Goal: Task Accomplishment & Management: Manage account settings

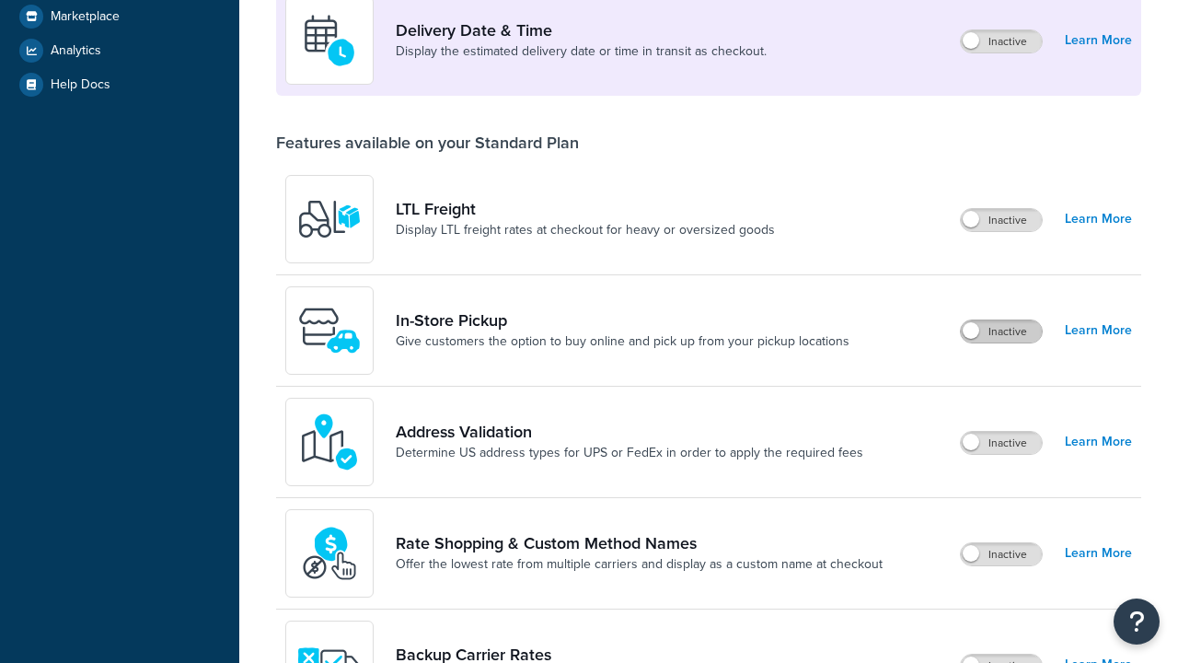
click at [1002, 320] on label "Inactive" at bounding box center [1001, 331] width 81 height 22
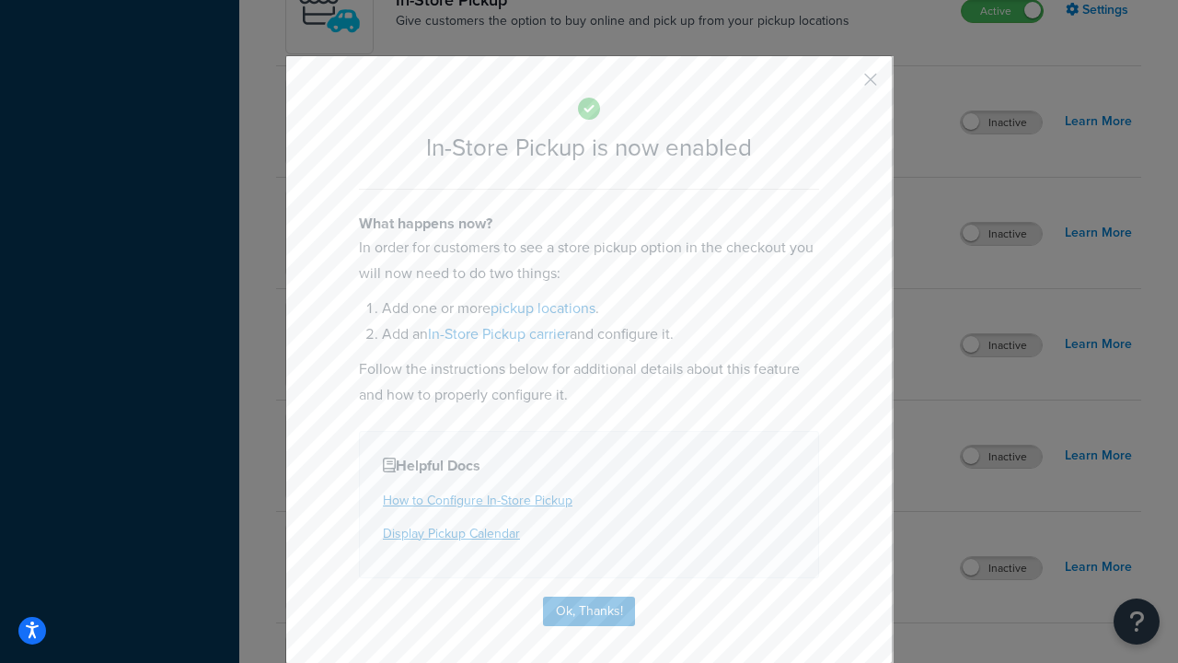
click at [843, 86] on button "button" at bounding box center [843, 86] width 5 height 5
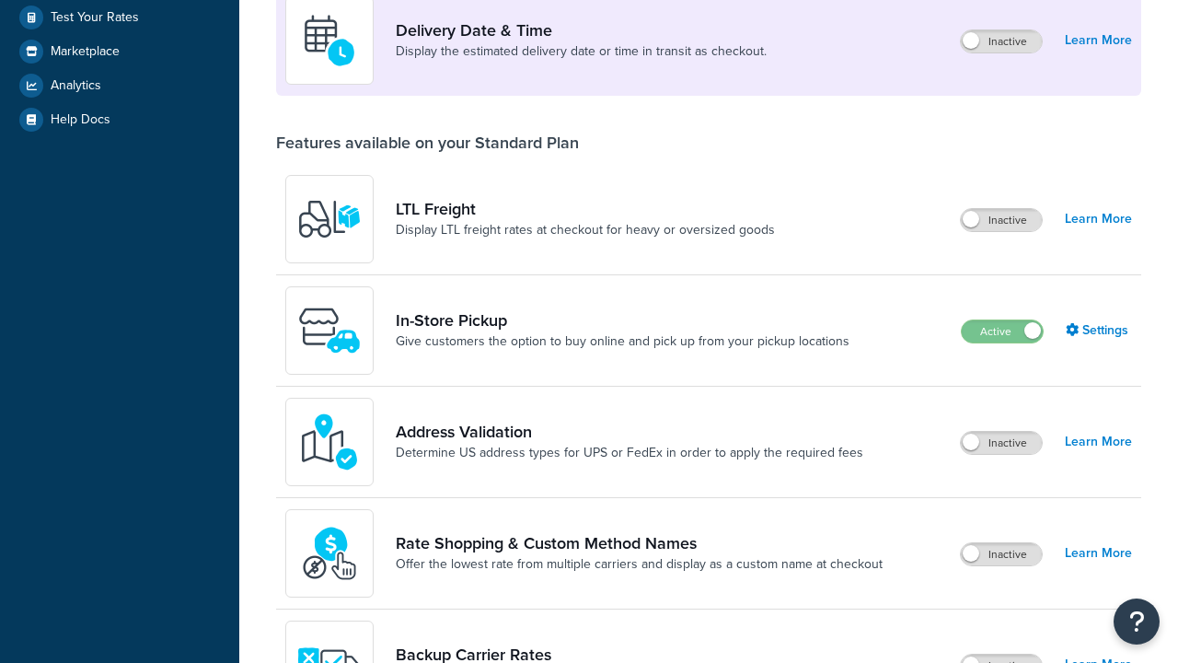
scroll to position [447, 0]
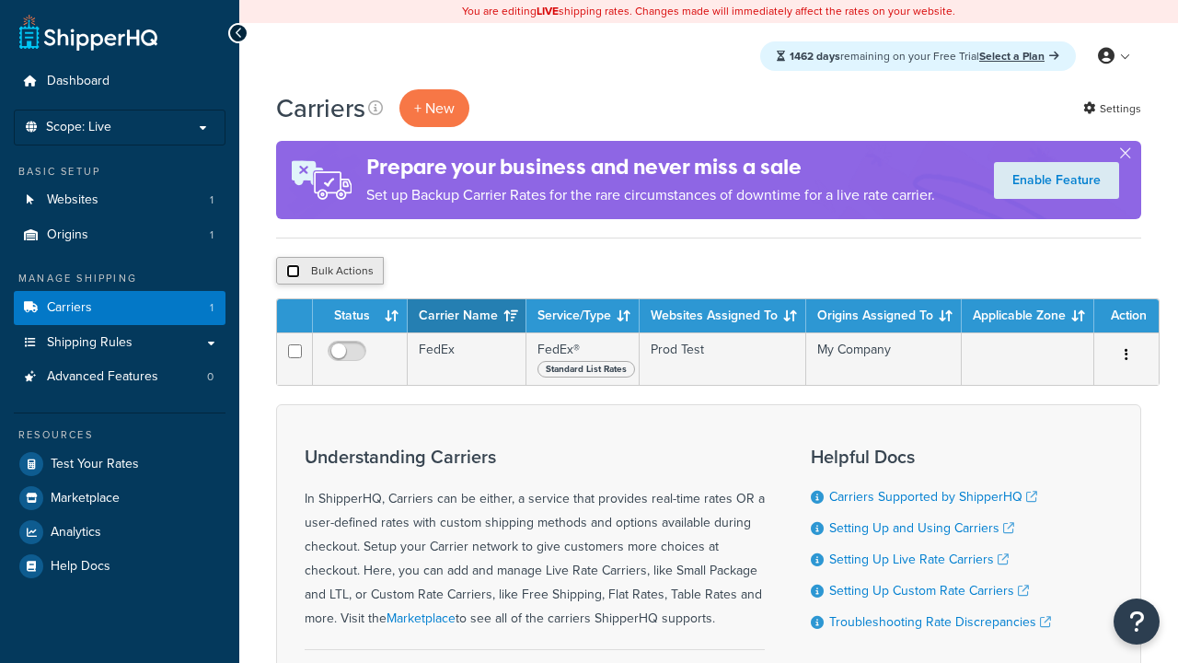
click at [293, 272] on input "checkbox" at bounding box center [293, 271] width 14 height 14
checkbox input "true"
click at [0, 0] on button "Delete" at bounding box center [0, 0] width 0 height 0
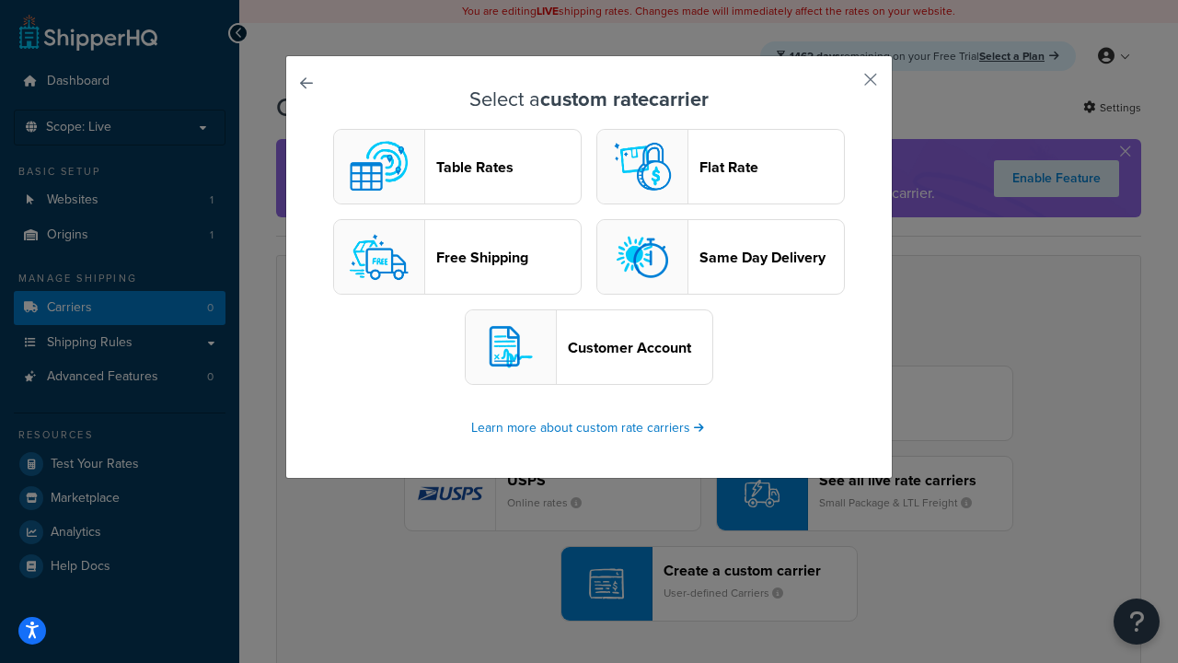
click at [458, 167] on header "Table Rates" at bounding box center [508, 166] width 145 height 17
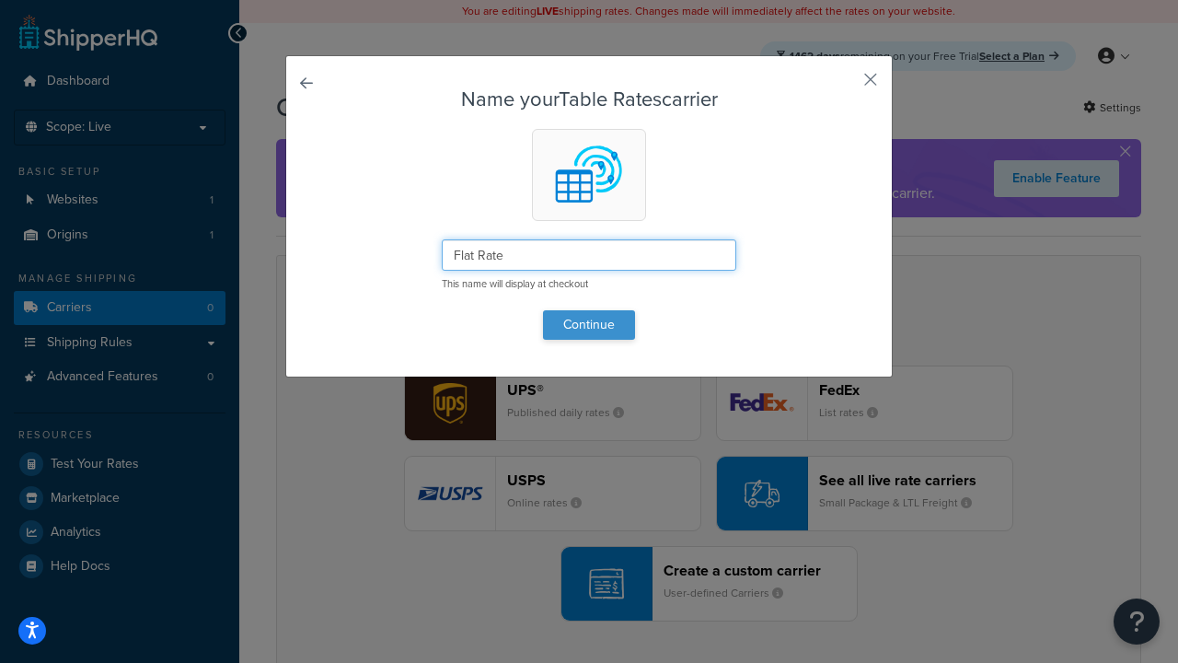
type input "Flat Rate"
click at [589, 324] on button "Continue" at bounding box center [589, 324] width 92 height 29
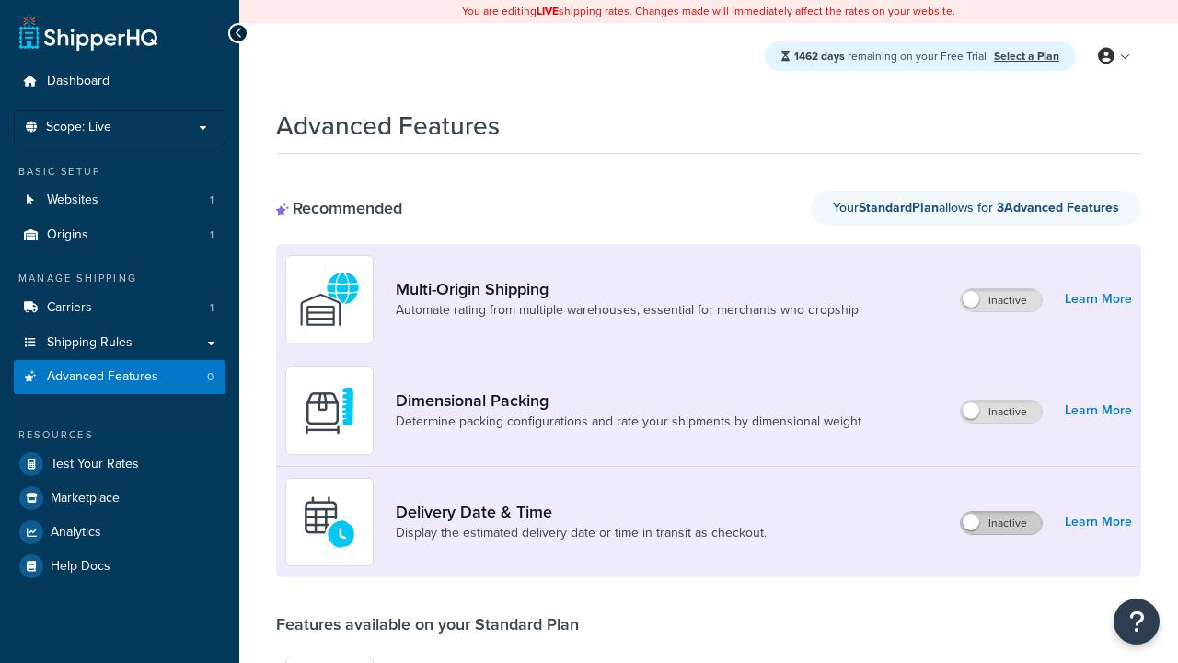
click at [1002, 523] on label "Inactive" at bounding box center [1001, 523] width 81 height 22
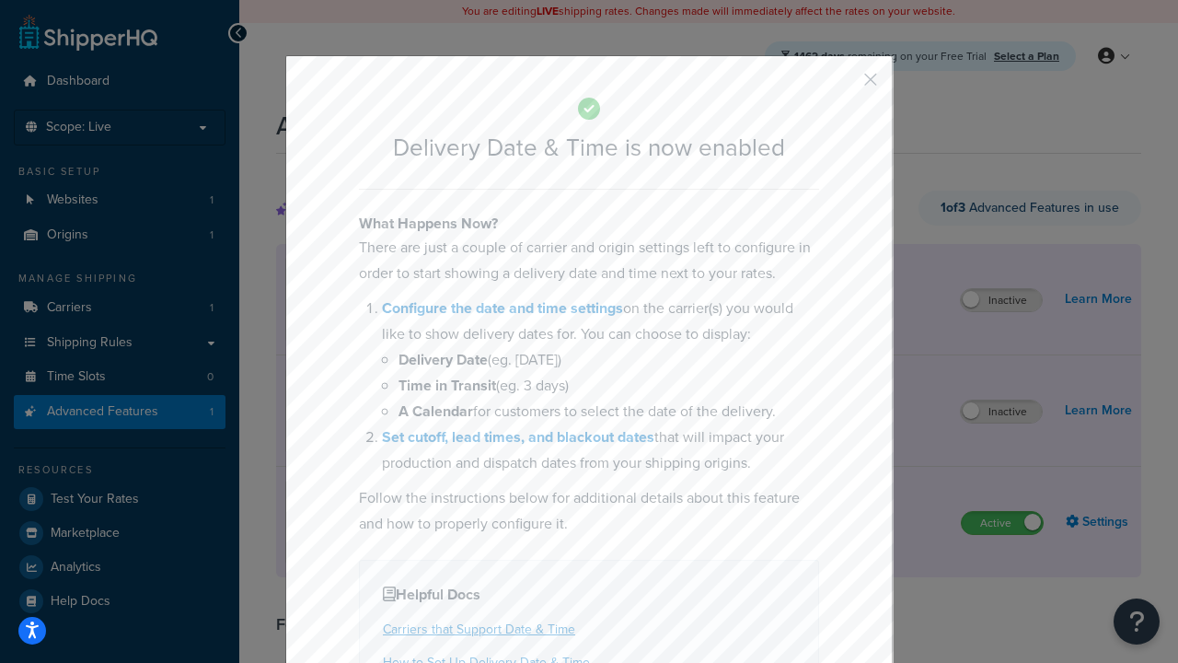
click at [843, 84] on button "button" at bounding box center [843, 86] width 5 height 5
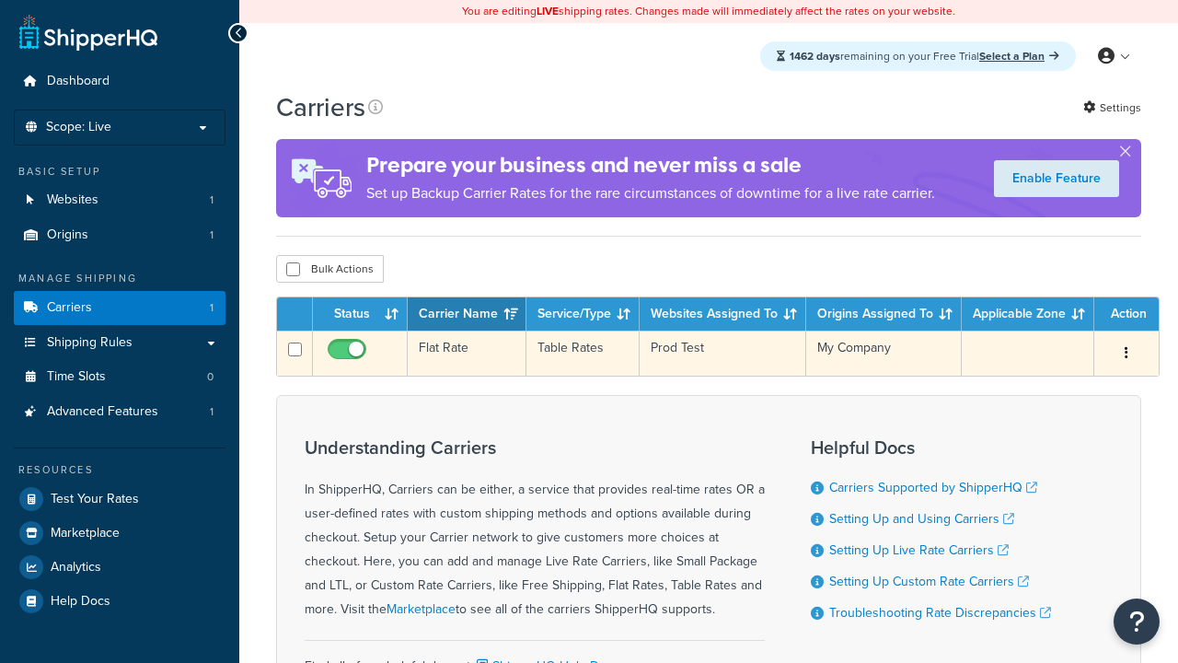
click at [467, 355] on td "Flat Rate" at bounding box center [467, 353] width 119 height 45
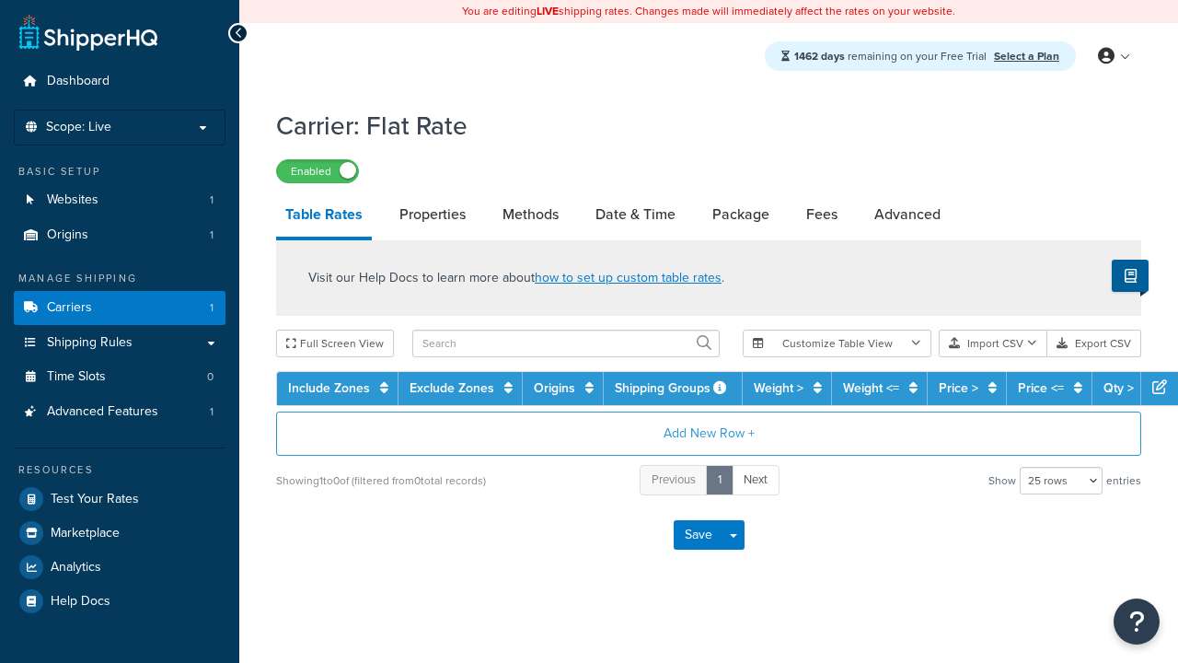
select select "25"
click at [635, 215] on link "Date & Time" at bounding box center [635, 214] width 99 height 44
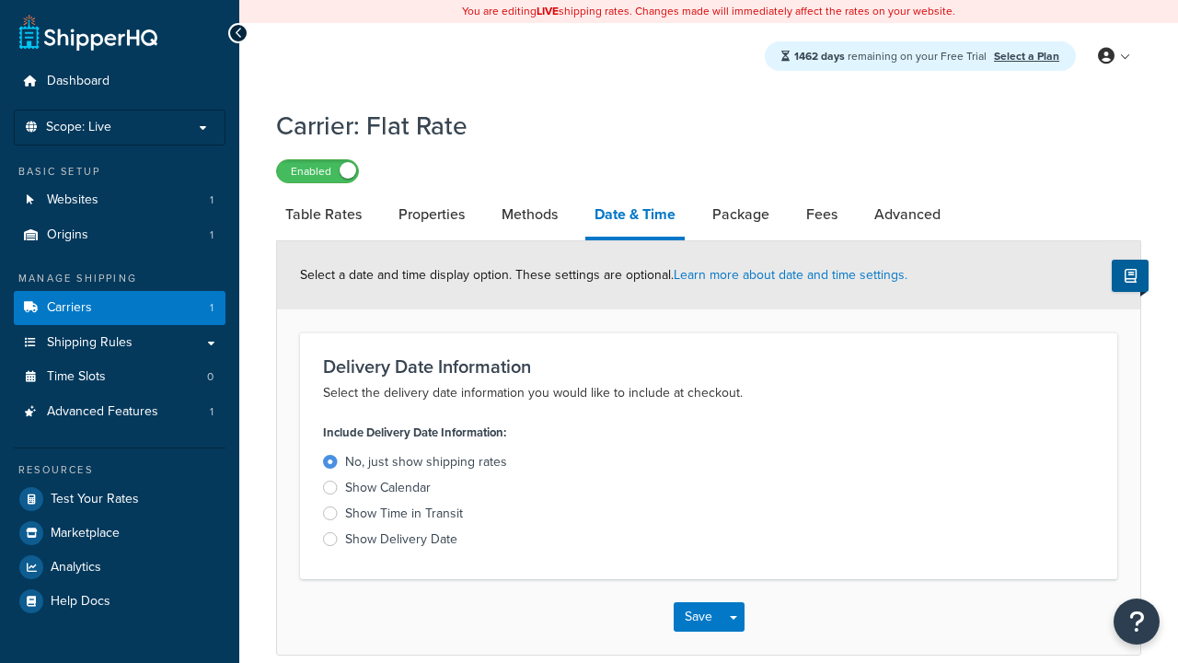
click at [401, 542] on div "Show Delivery Date" at bounding box center [401, 539] width 112 height 18
click at [0, 0] on input "Show Delivery Date" at bounding box center [0, 0] width 0 height 0
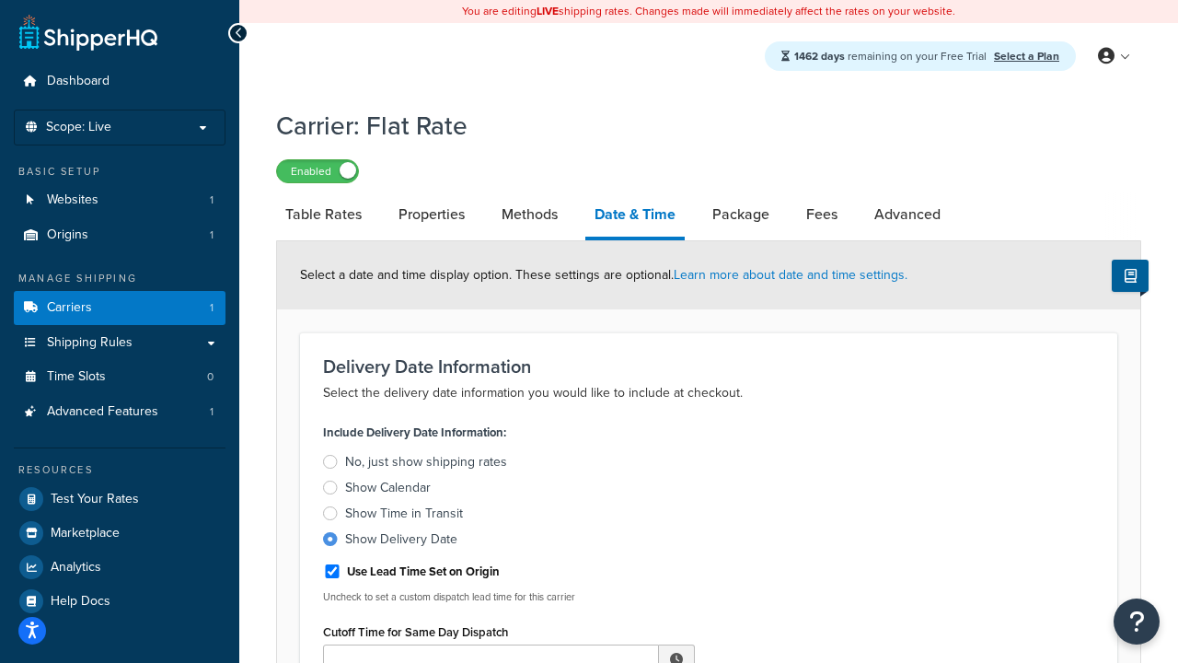
click at [401, 542] on div "Show Delivery Date" at bounding box center [401, 539] width 112 height 18
click at [0, 0] on input "Show Delivery Date" at bounding box center [0, 0] width 0 height 0
type input "11:00 AM"
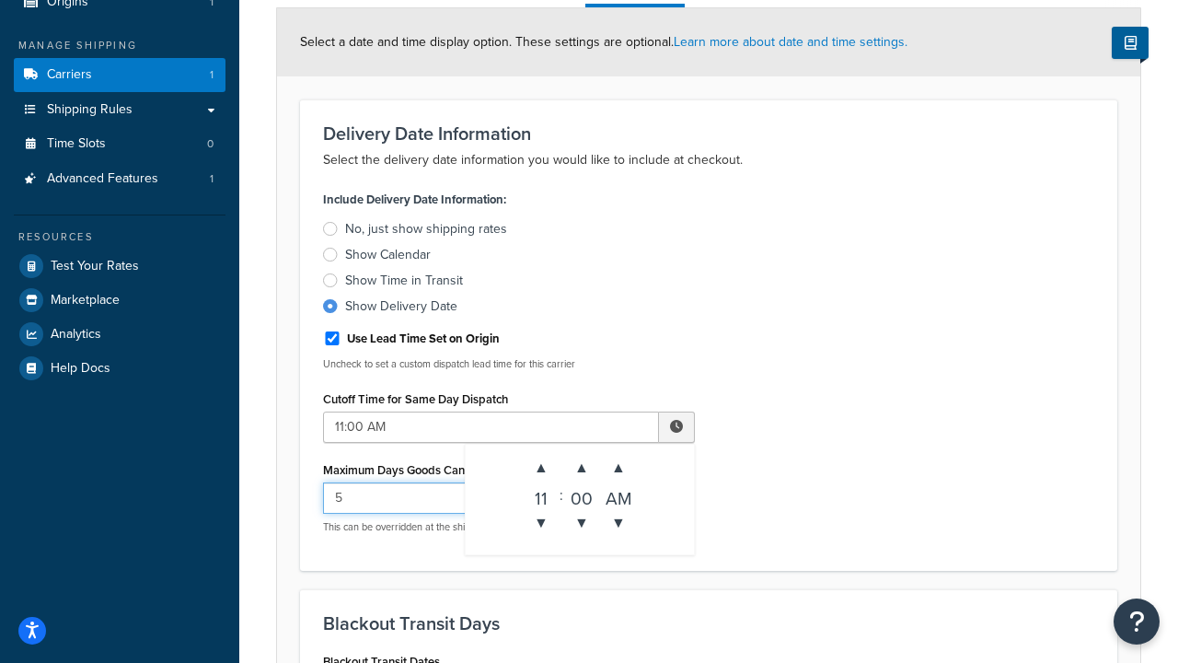
type input "5"
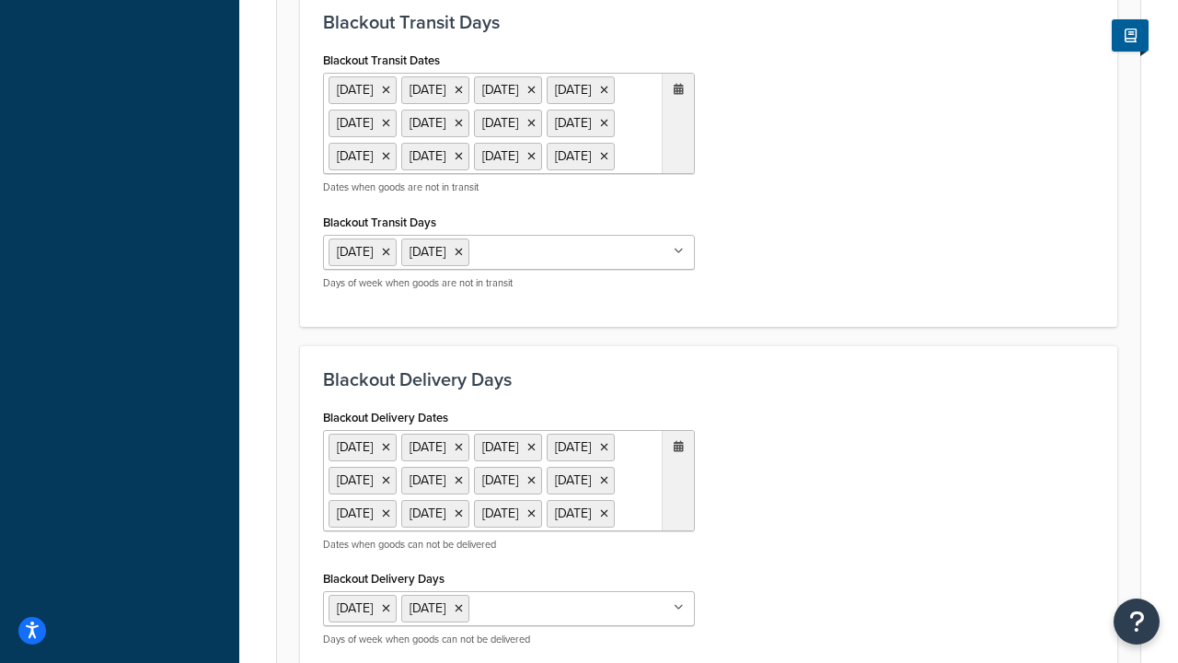
type input "Delivered on:"
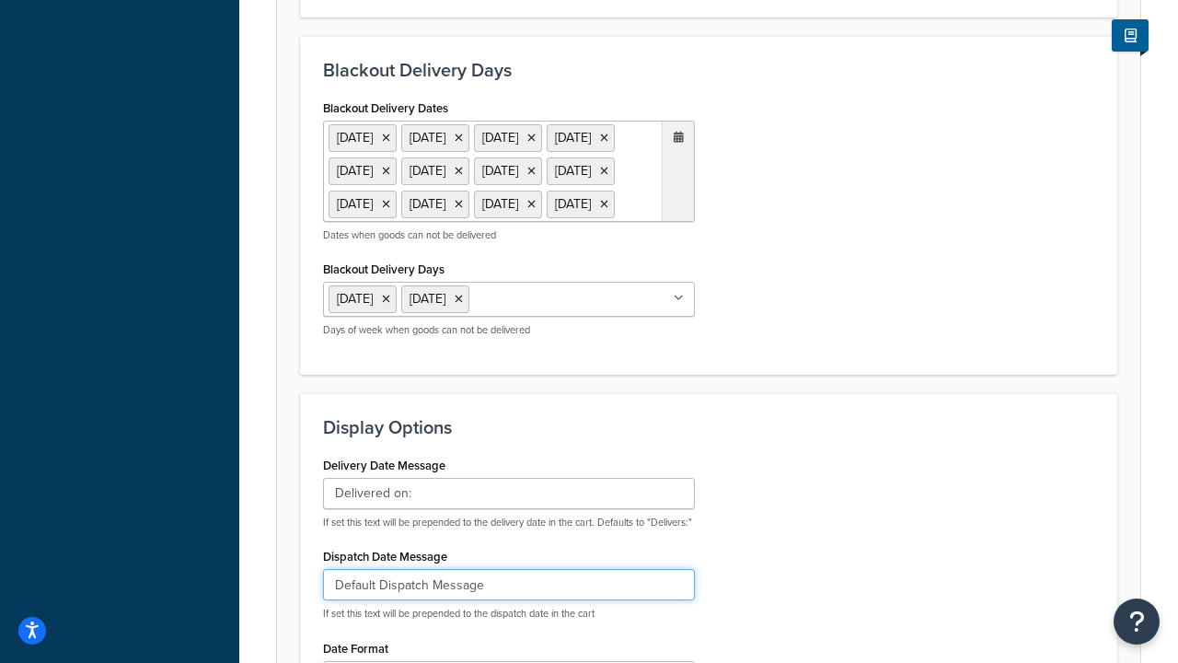
type input "Default Dispatch Message"
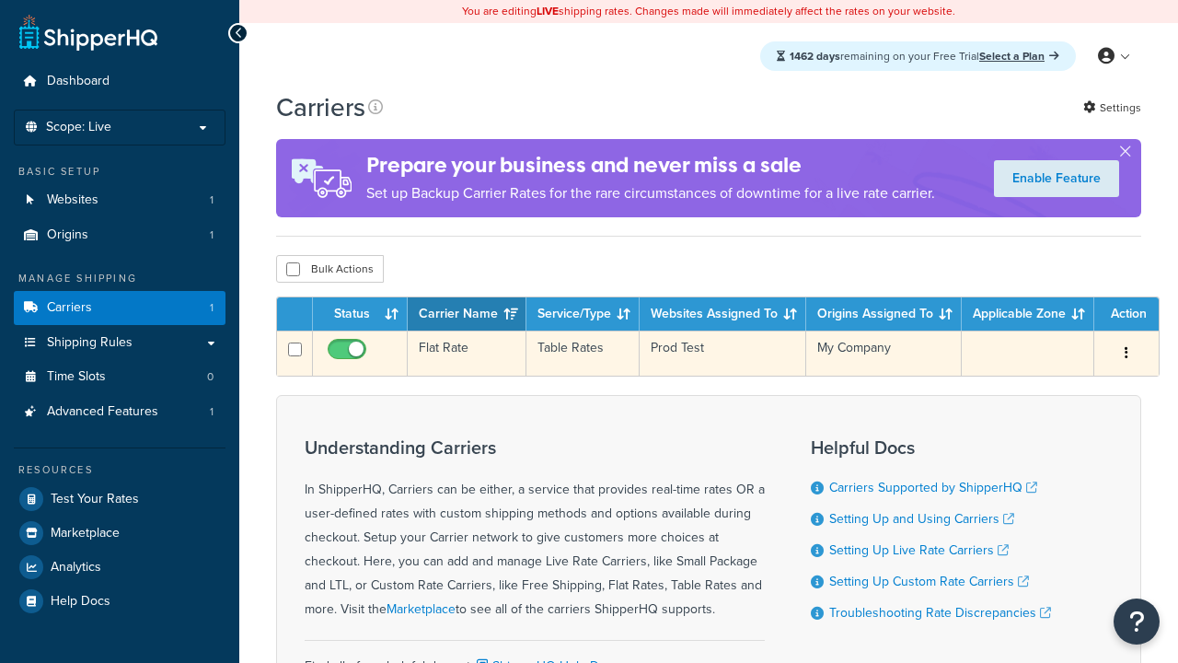
click at [467, 355] on td "Flat Rate" at bounding box center [467, 353] width 119 height 45
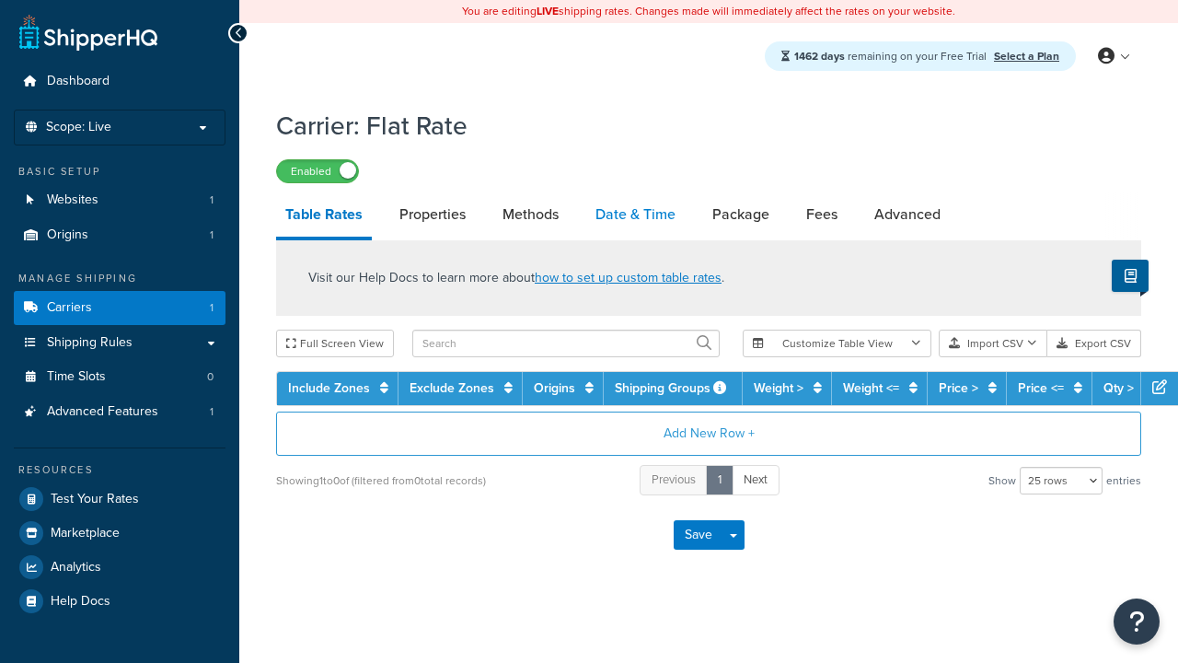
click at [635, 215] on link "Date & Time" at bounding box center [635, 214] width 99 height 44
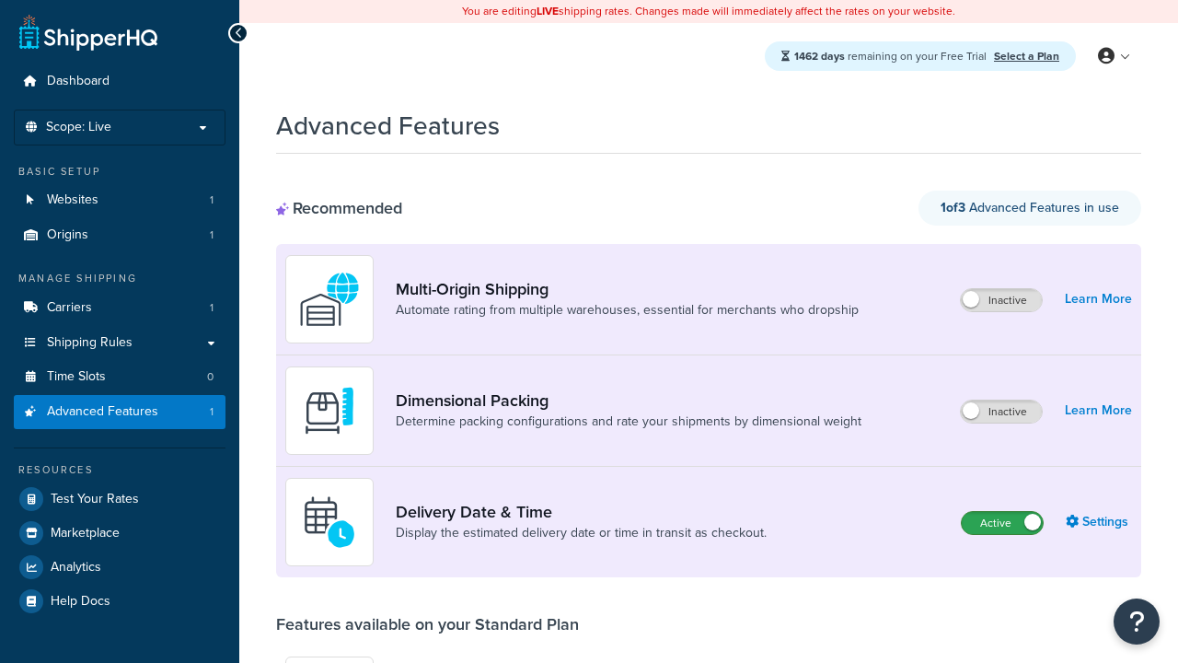
click at [1003, 523] on label "Active" at bounding box center [1002, 523] width 81 height 22
